Goal: Complete application form: Complete application form

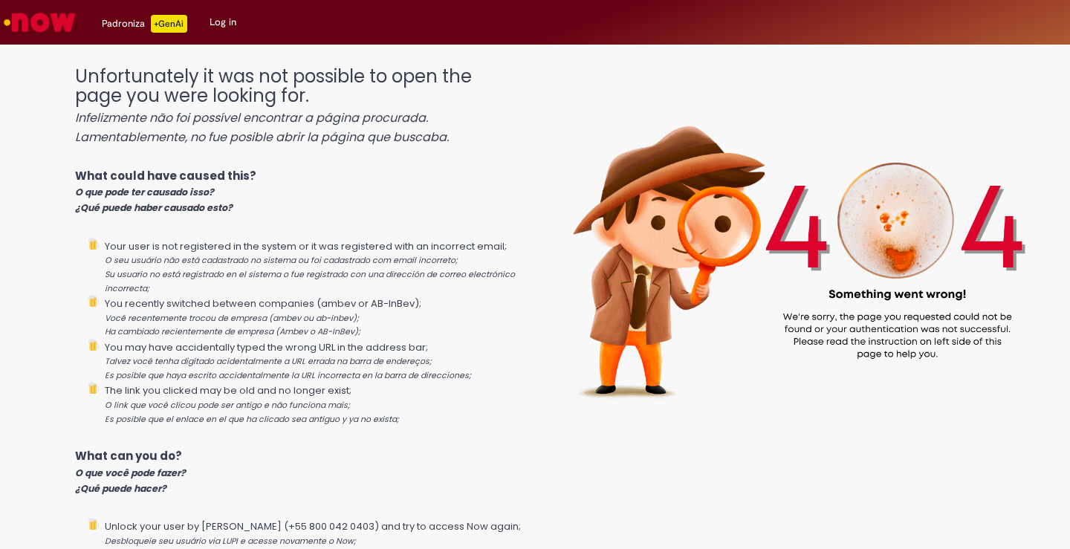
click at [215, 16] on link "Log in" at bounding box center [222, 22] width 49 height 45
click at [174, 26] on p "+GenAi" at bounding box center [169, 24] width 36 height 18
click at [36, 16] on img "Go to homepage" at bounding box center [39, 22] width 77 height 30
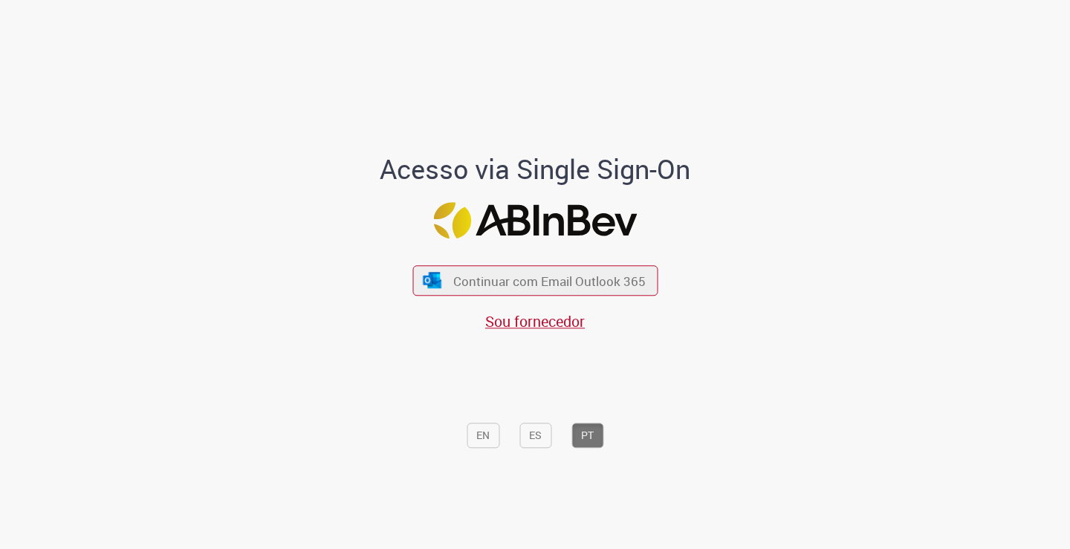
drag, startPoint x: 309, startPoint y: 317, endPoint x: 494, endPoint y: 353, distance: 188.4
click at [311, 317] on div "Acesso via Single Sign-On Continuar com Email Outlook 365 Sou fornecedor EN ES …" at bounding box center [534, 280] width 869 height 544
click at [545, 273] on span "Continuar com Email Outlook 365" at bounding box center [549, 280] width 196 height 17
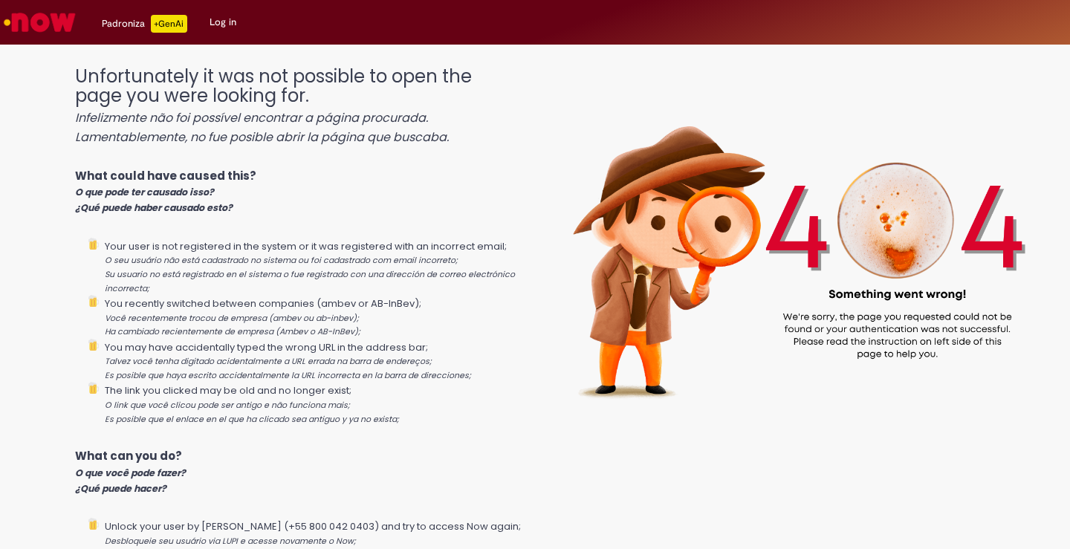
click at [54, 25] on img "Go to homepage" at bounding box center [39, 22] width 77 height 30
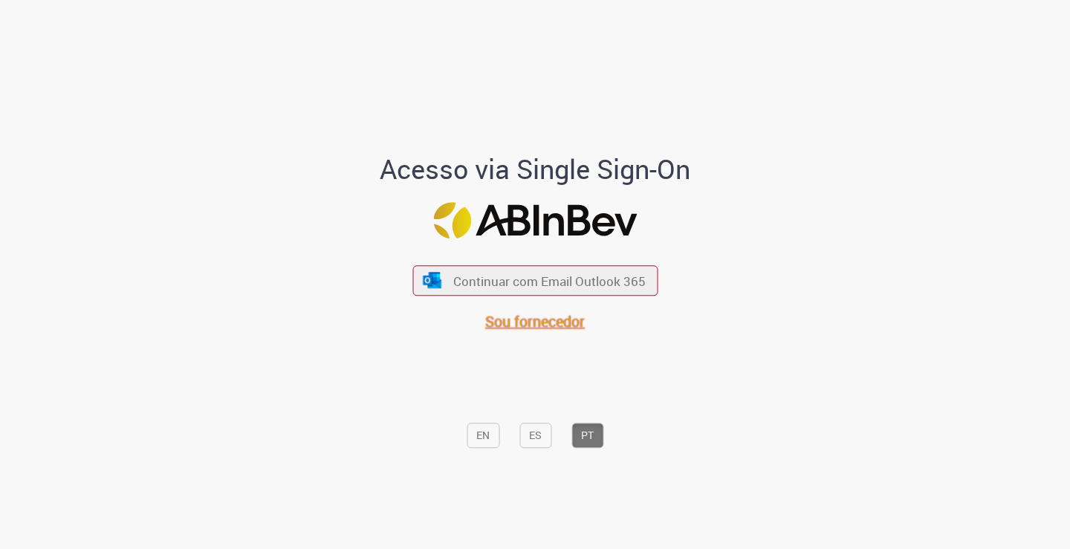
click at [550, 317] on span "Sou fornecedor" at bounding box center [535, 321] width 100 height 20
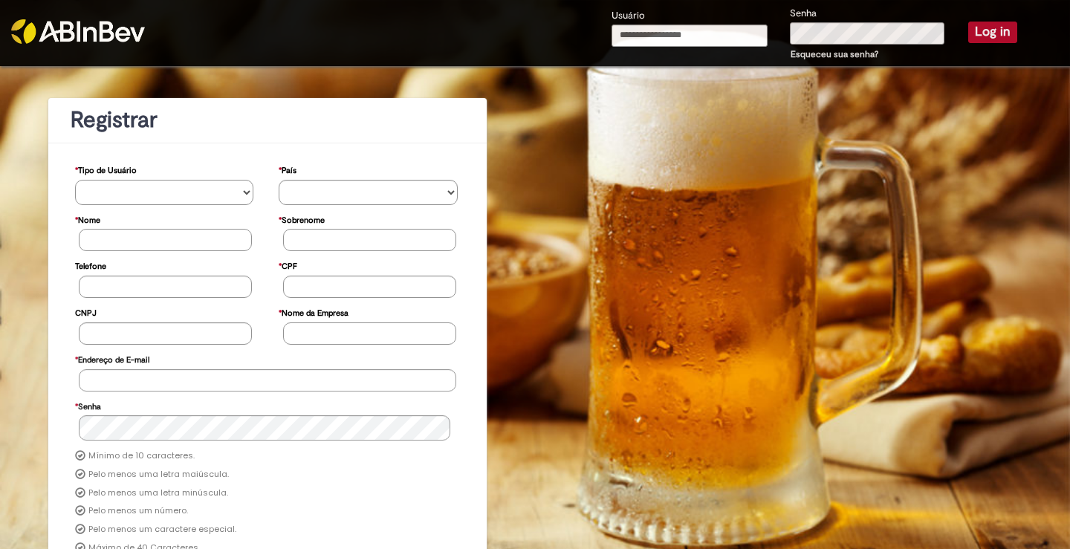
click at [221, 189] on select "**********" at bounding box center [164, 192] width 179 height 25
click at [619, 139] on div "**********" at bounding box center [535, 376] width 1070 height 621
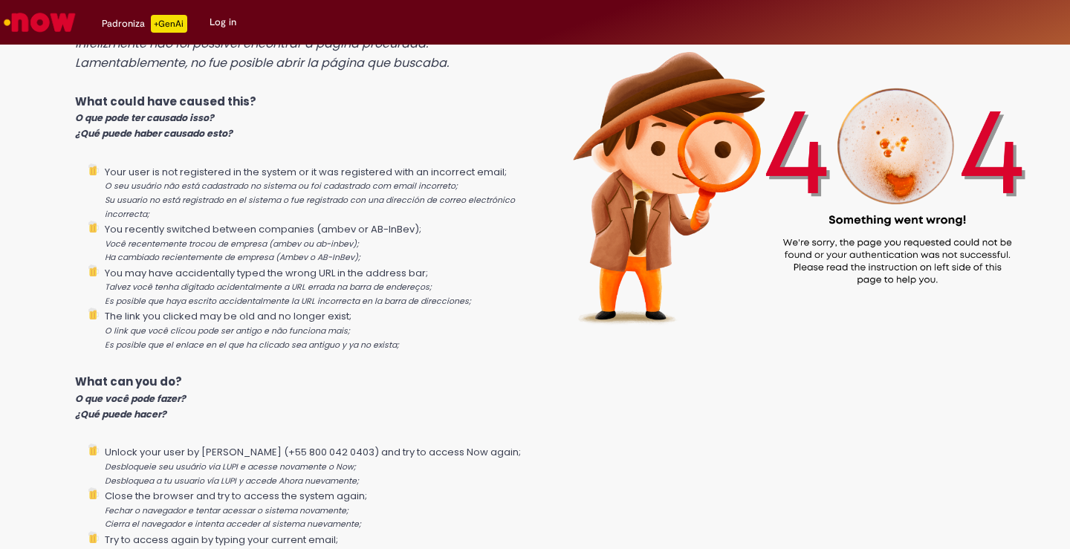
scroll to position [211, 0]
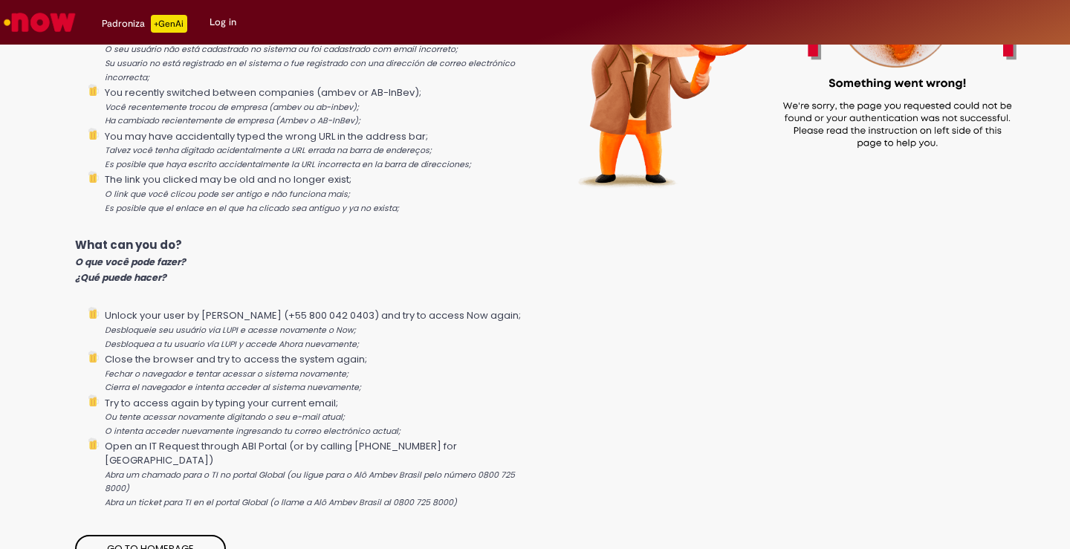
click at [50, 19] on img "Go to homepage" at bounding box center [39, 22] width 77 height 30
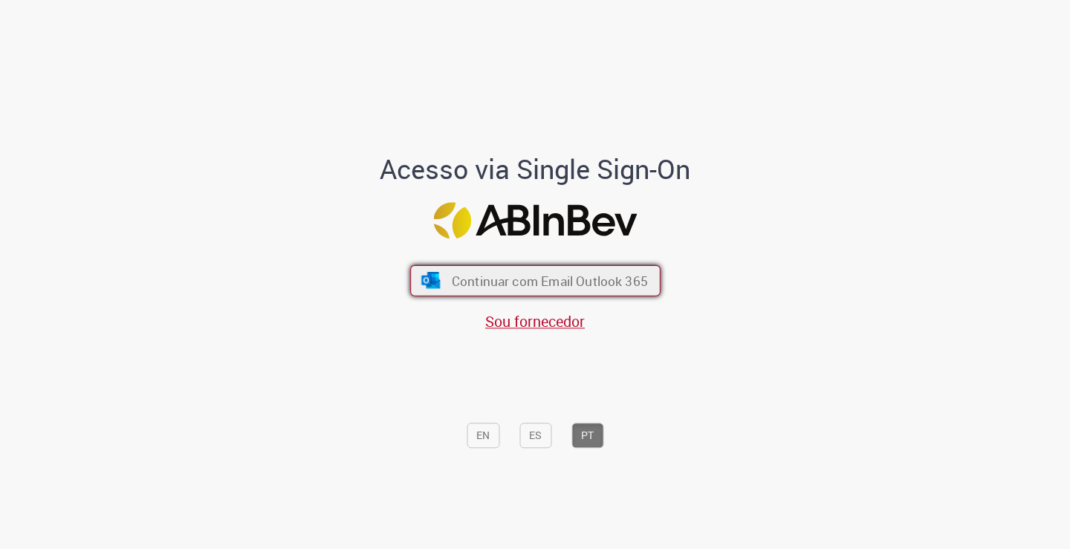
click at [490, 282] on span "Continuar com Email Outlook 365" at bounding box center [549, 280] width 196 height 17
